Goal: Consume media (video, audio)

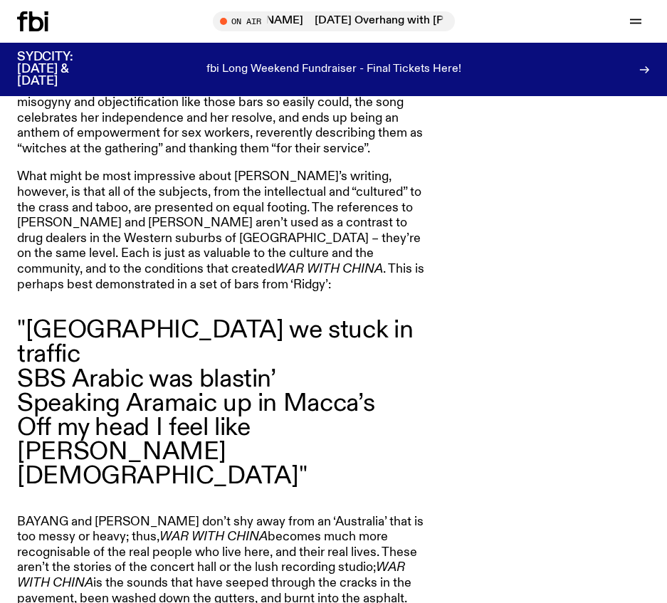
scroll to position [1923, 0]
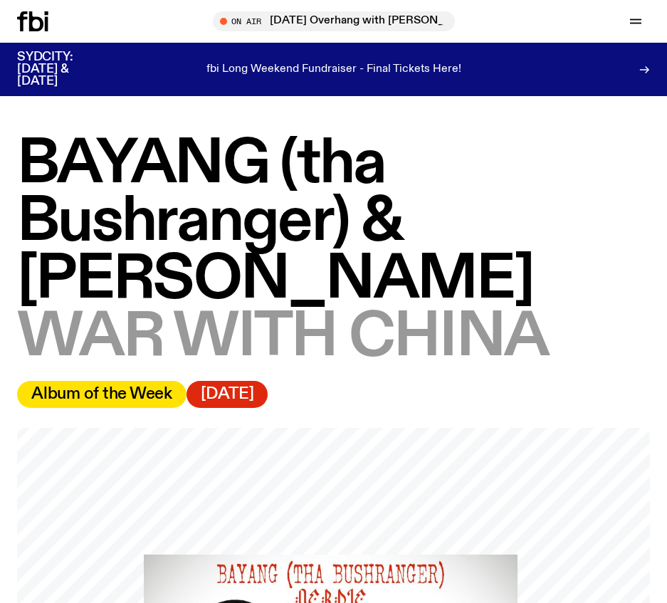
click at [33, 23] on icon at bounding box center [32, 21] width 31 height 20
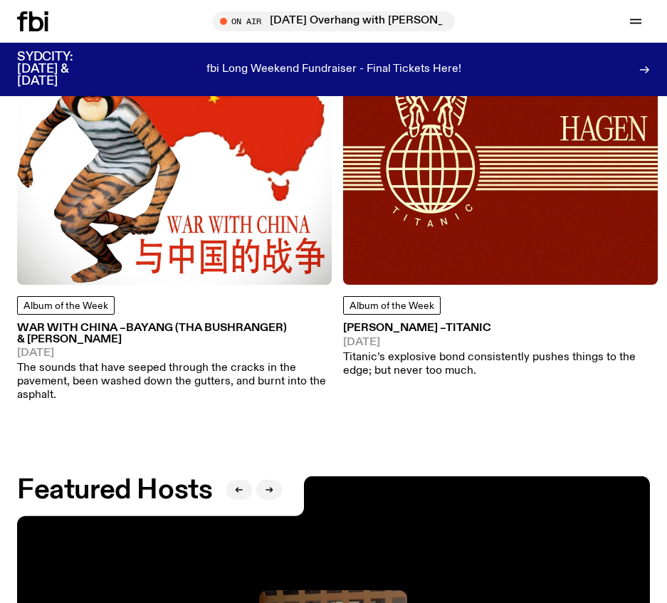
scroll to position [2065, 0]
